Goal: Information Seeking & Learning: Learn about a topic

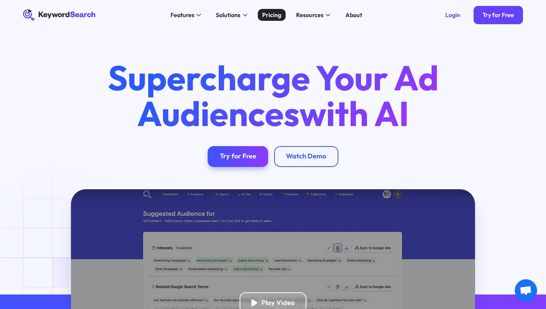
click at [272, 14] on div "Pricing" at bounding box center [271, 14] width 19 height 9
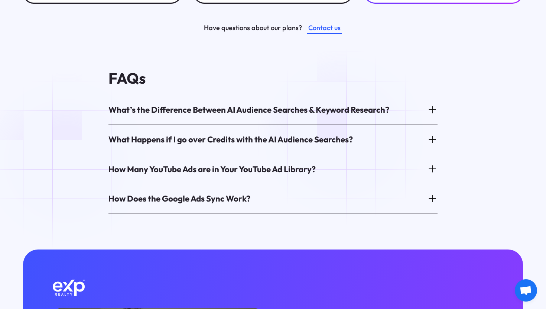
scroll to position [392, 0]
